Goal: Check status: Check status

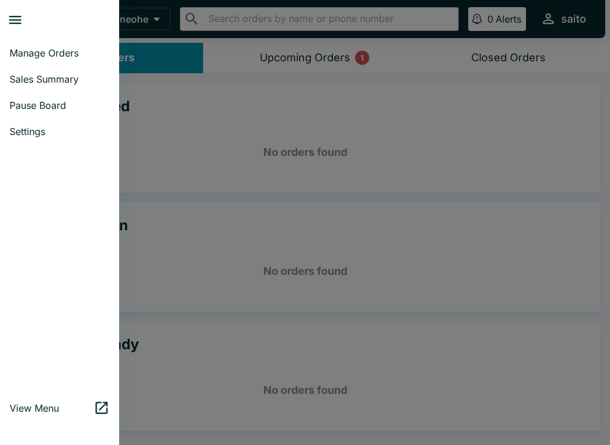
click at [21, 85] on span "Sales Summary" at bounding box center [60, 79] width 100 height 12
select select "03:00"
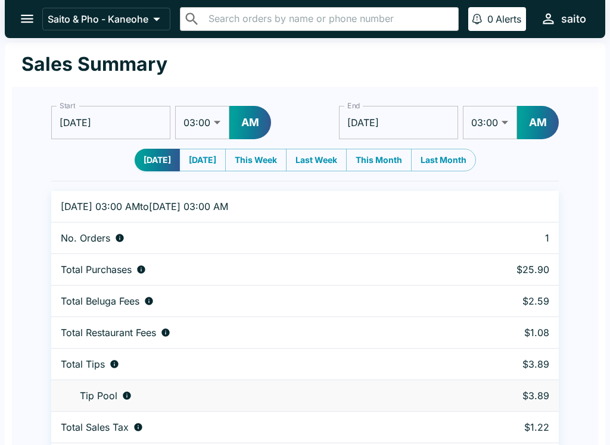
click at [26, 7] on button "open drawer" at bounding box center [27, 19] width 30 height 30
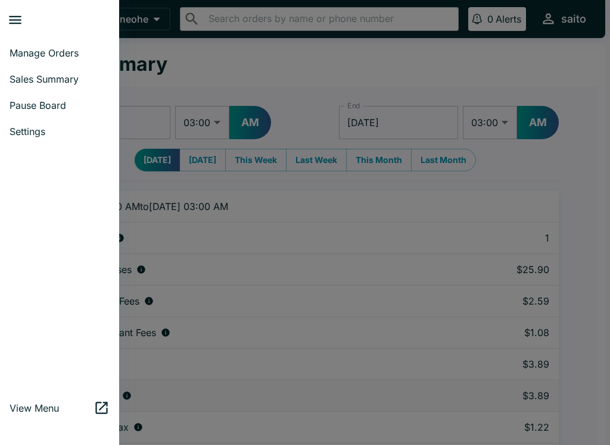
click at [158, 75] on div at bounding box center [305, 222] width 610 height 445
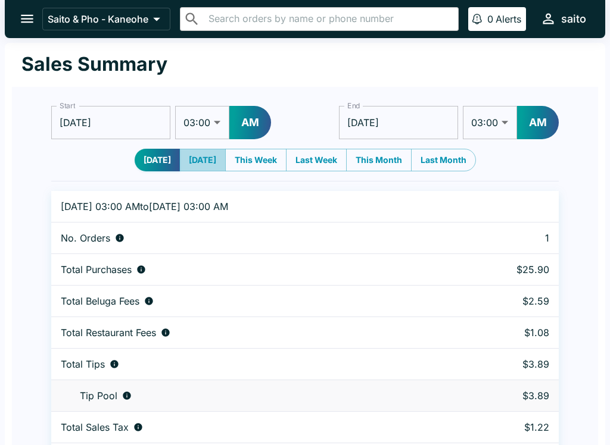
click at [202, 149] on button "[DATE]" at bounding box center [202, 160] width 46 height 23
type input "[DATE]"
click at [22, 20] on icon "open drawer" at bounding box center [27, 19] width 16 height 16
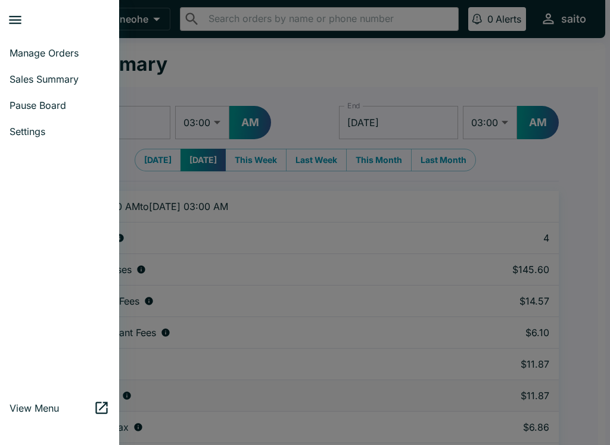
click at [36, 82] on span "Sales Summary" at bounding box center [60, 79] width 100 height 12
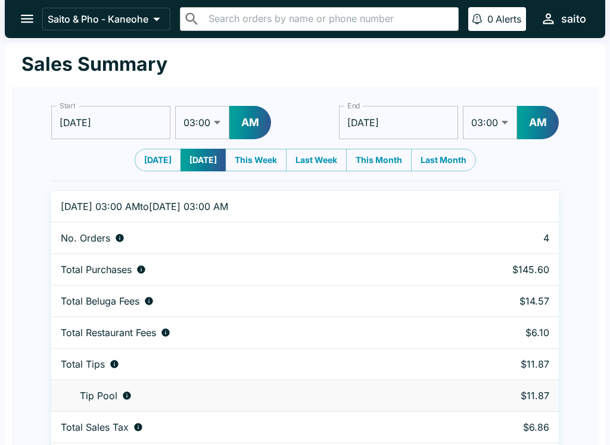
click at [31, 10] on button "open drawer" at bounding box center [27, 19] width 30 height 30
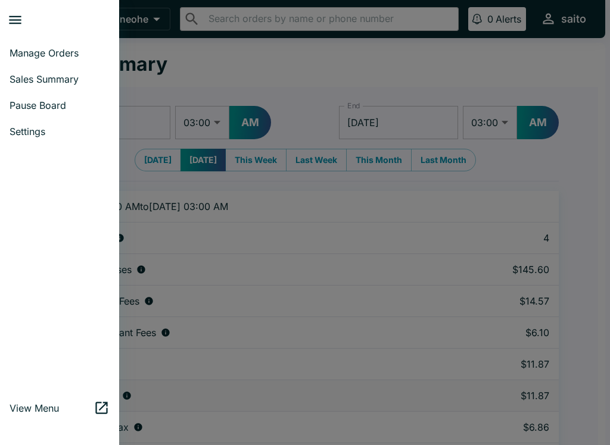
click at [43, 53] on span "Manage Orders" at bounding box center [60, 53] width 100 height 12
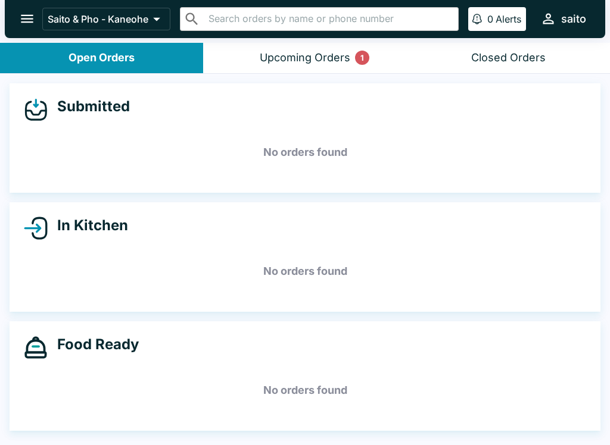
click at [304, 53] on div "Upcoming Orders 1" at bounding box center [305, 58] width 91 height 14
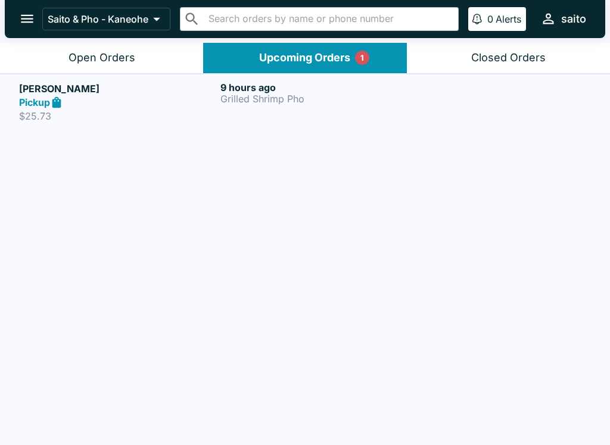
click at [494, 48] on button "Closed Orders" at bounding box center [508, 58] width 203 height 30
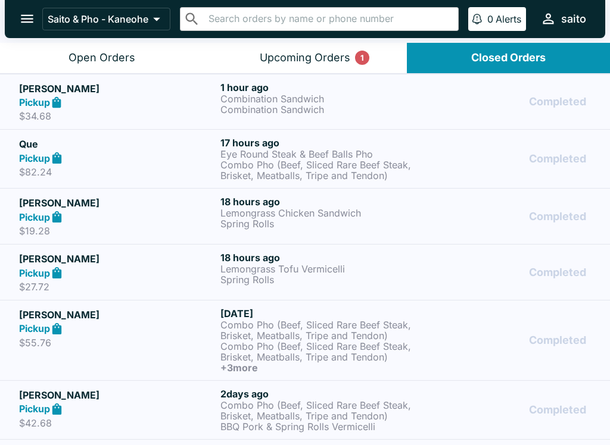
click at [20, 12] on icon "open drawer" at bounding box center [27, 19] width 16 height 16
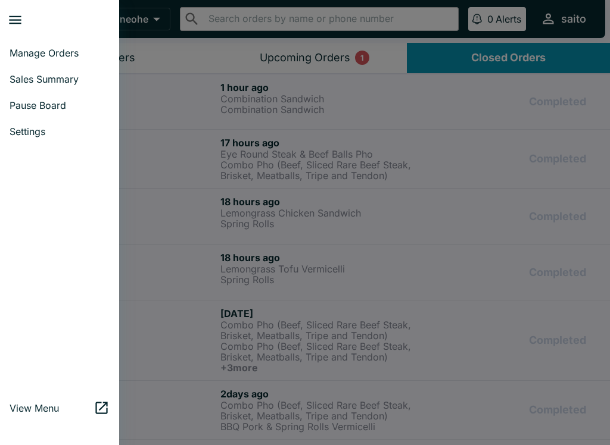
click at [32, 58] on span "Manage Orders" at bounding box center [60, 53] width 100 height 12
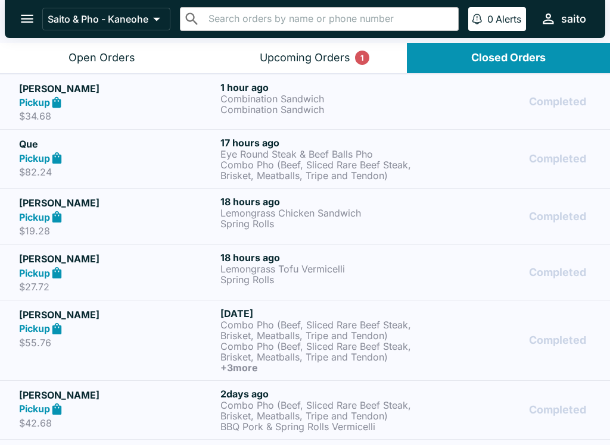
click at [93, 63] on div "Open Orders" at bounding box center [101, 58] width 67 height 14
